Goal: Information Seeking & Learning: Learn about a topic

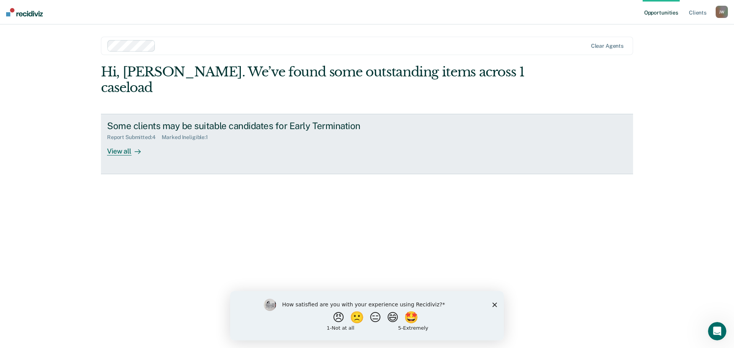
click at [120, 141] on div "View all" at bounding box center [128, 148] width 43 height 15
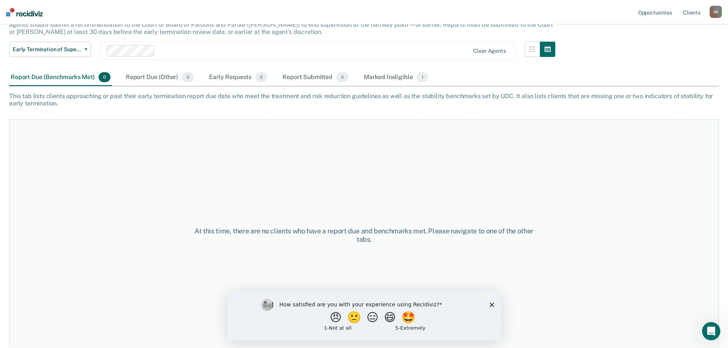
scroll to position [64, 0]
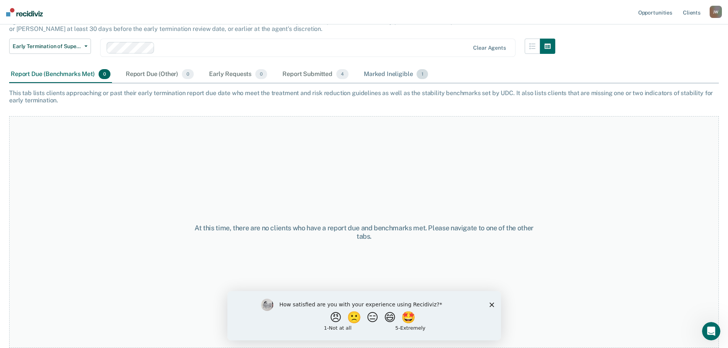
click at [397, 74] on div "Marked Ineligible 1" at bounding box center [395, 74] width 67 height 17
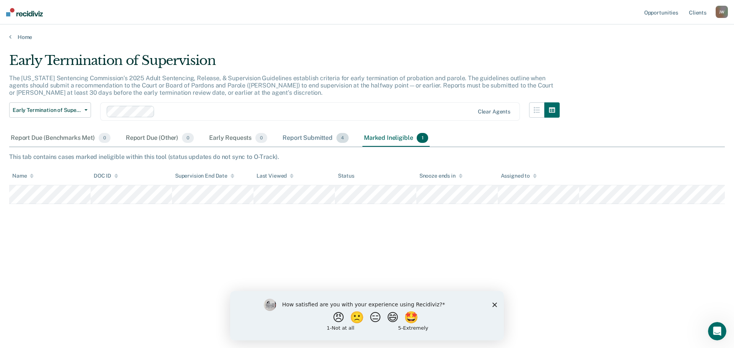
click at [320, 139] on div "Report Submitted 4" at bounding box center [315, 138] width 69 height 17
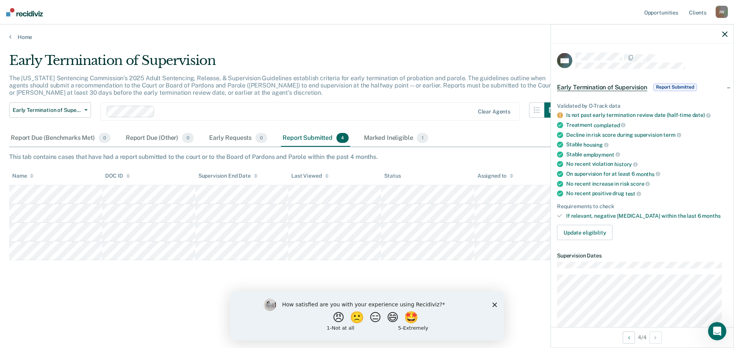
drag, startPoint x: 60, startPoint y: 283, endPoint x: 62, endPoint y: 279, distance: 4.0
click at [60, 283] on div "Early Termination of Supervision The [US_STATE] Sentencing Commission’s 2025 Ad…" at bounding box center [367, 172] width 716 height 238
click at [391, 138] on div "Marked Ineligible 1" at bounding box center [395, 138] width 67 height 17
